Goal: Task Accomplishment & Management: Use online tool/utility

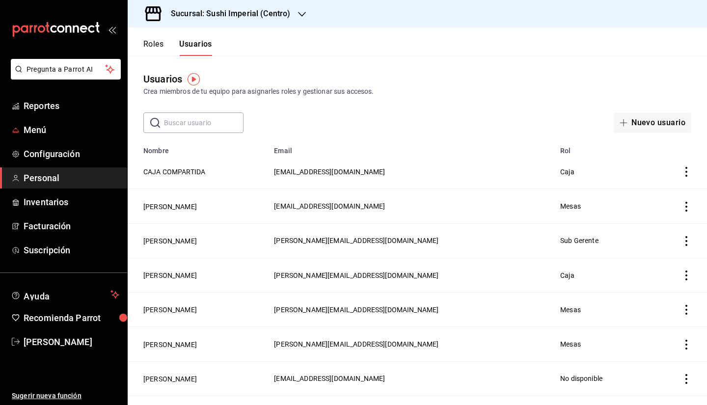
click at [64, 129] on span "Menú" at bounding box center [72, 129] width 96 height 13
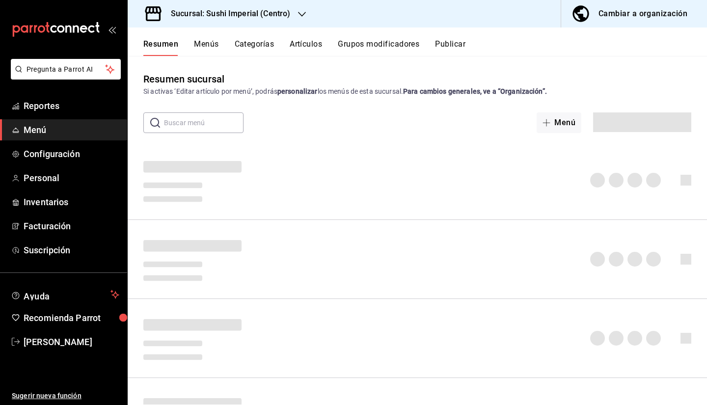
click at [314, 54] on button "Artículos" at bounding box center [306, 47] width 32 height 17
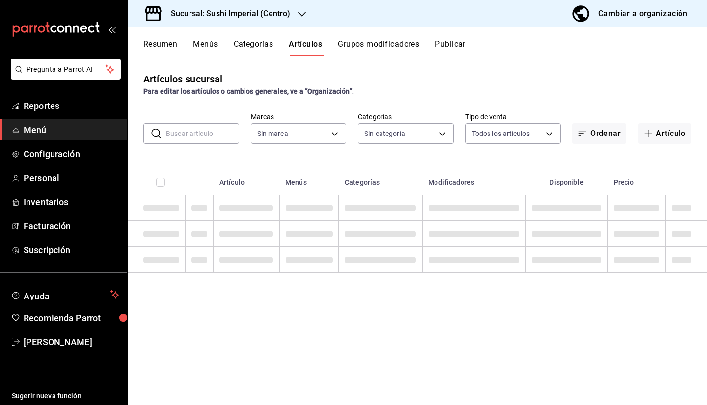
type input "276d3a2c-79c6-4643-97fb-7a471351d642"
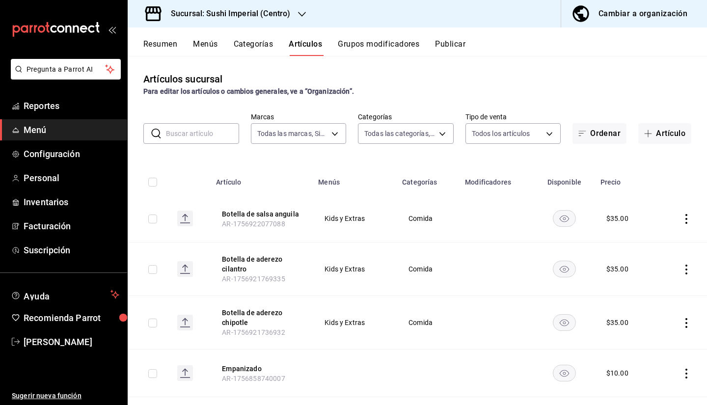
type input "aadf819b-481c-4761-a509-4bf11265e2ef,08fa9714-4846-493b-976a-579c755b27f6,6b4e7…"
click at [201, 140] on input "text" at bounding box center [202, 134] width 73 height 20
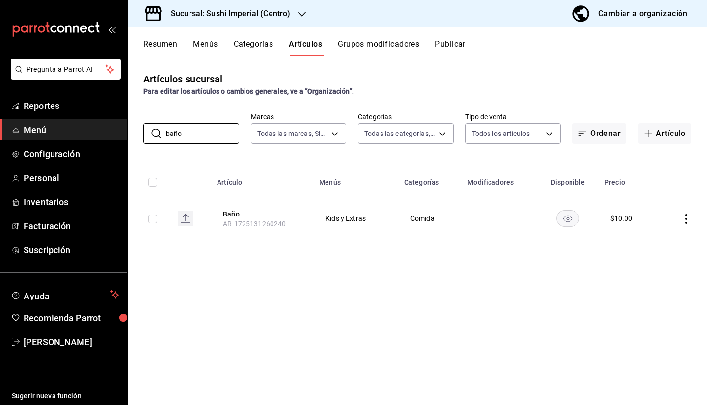
type input "baño"
click at [232, 212] on button "Baño" at bounding box center [262, 214] width 79 height 10
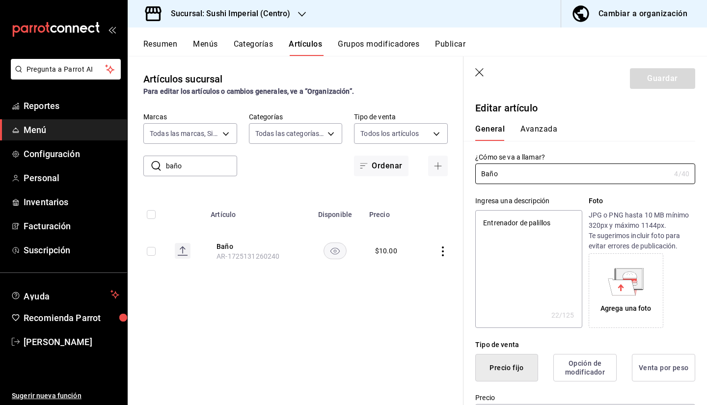
type textarea "x"
type input "$10.00"
type input "E48"
type input "90101500"
radio input "true"
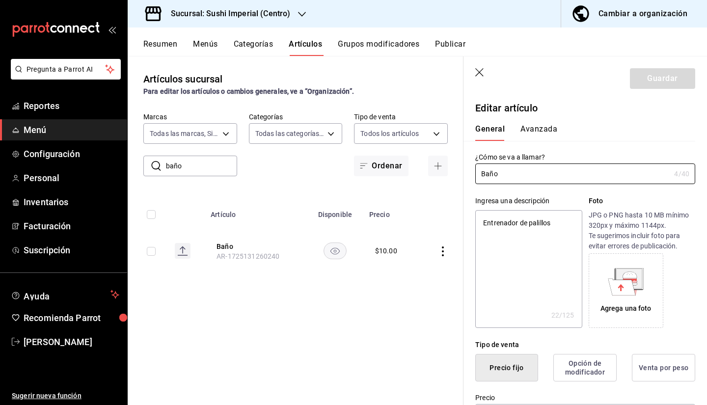
radio input "true"
type input "aef30491-093e-4e21-ace6-6f0d65fad666"
click at [542, 132] on button "Avanzada" at bounding box center [538, 132] width 37 height 17
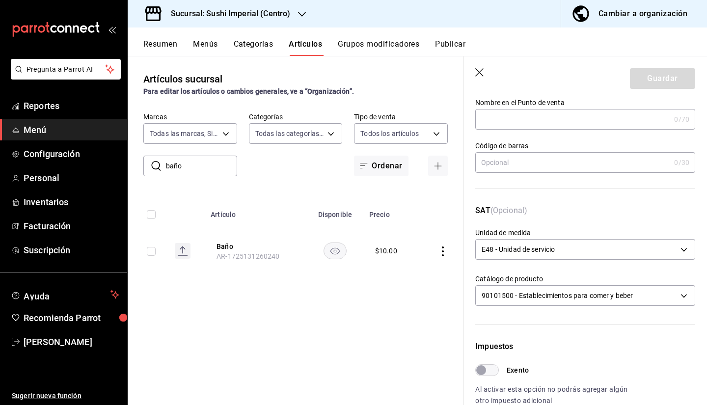
scroll to position [261, 0]
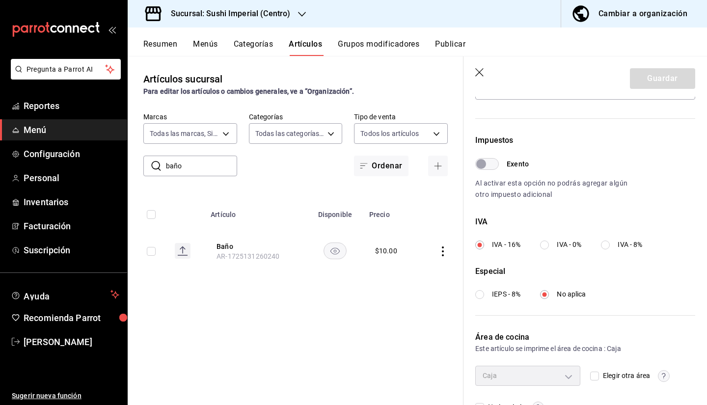
click at [591, 376] on input "Elegir otra área" at bounding box center [594, 375] width 9 height 9
checkbox input "true"
click at [565, 374] on body "Pregunta a Parrot AI Reportes Menú Configuración Personal Inventarios Facturaci…" at bounding box center [353, 202] width 707 height 405
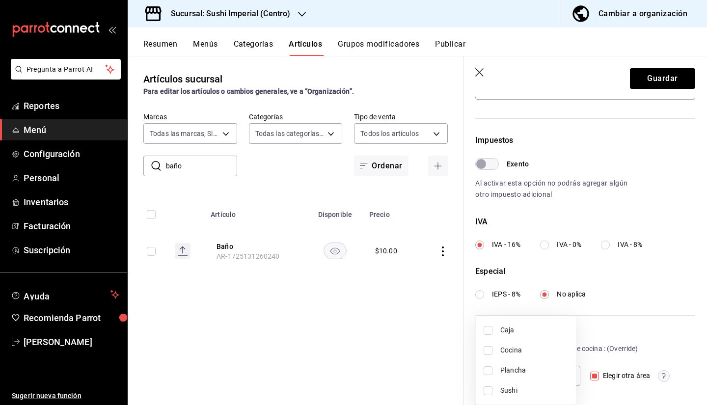
click at [592, 373] on div at bounding box center [353, 202] width 707 height 405
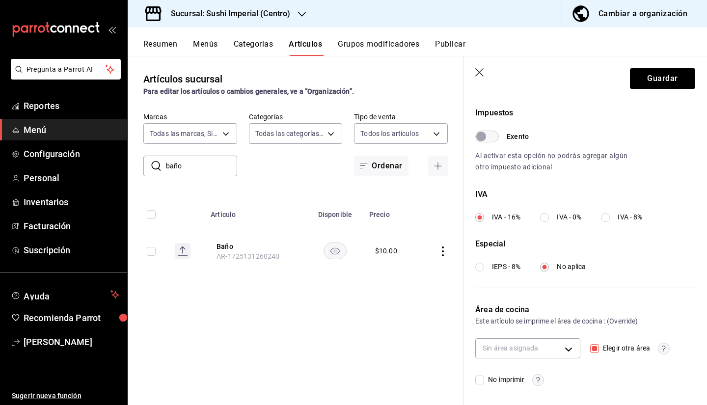
click at [479, 377] on input "No imprimir" at bounding box center [479, 379] width 9 height 9
checkbox input "true"
click at [592, 350] on input "Elegir otra área" at bounding box center [594, 348] width 9 height 9
checkbox input "false"
type input "aef30491-093e-4e21-ace6-6f0d65fad666"
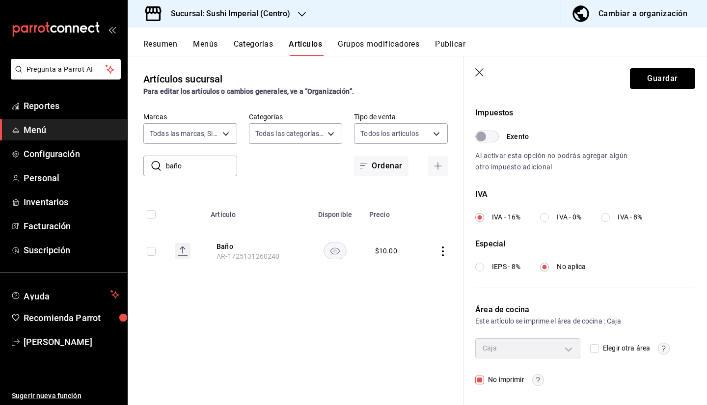
click at [665, 76] on button "Guardar" at bounding box center [662, 78] width 65 height 21
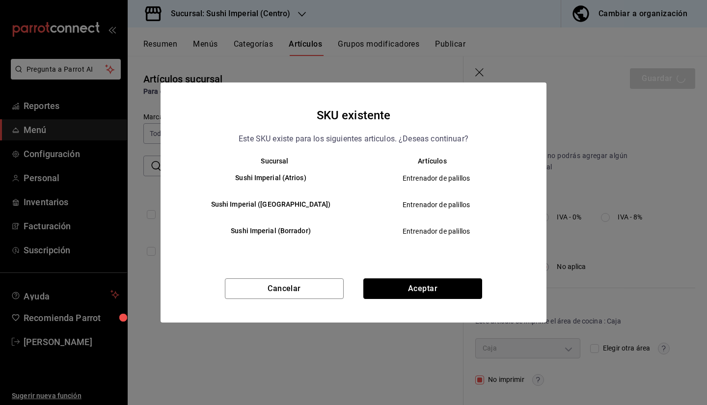
click at [393, 284] on button "Aceptar" at bounding box center [422, 288] width 119 height 21
